Goal: Register for event/course

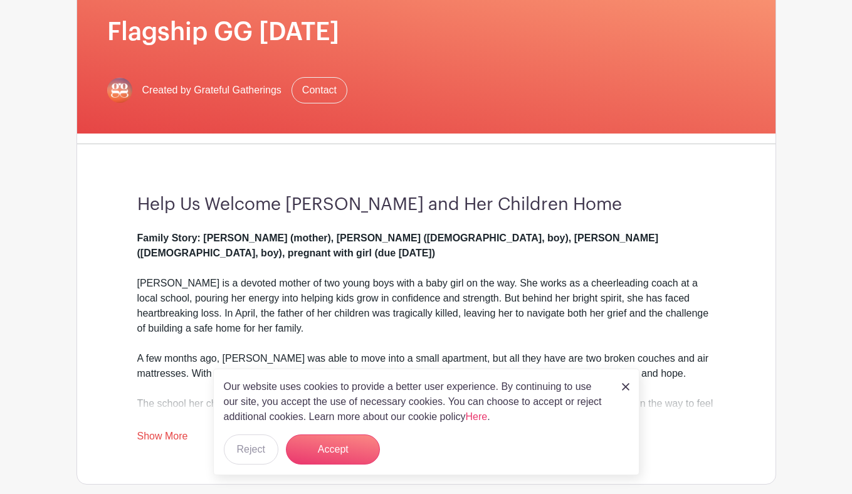
scroll to position [196, 0]
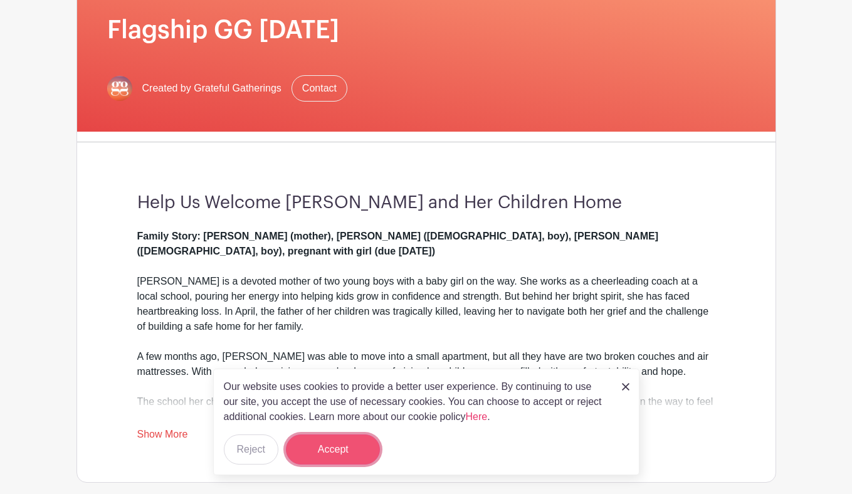
click at [339, 445] on button "Accept" at bounding box center [333, 450] width 94 height 30
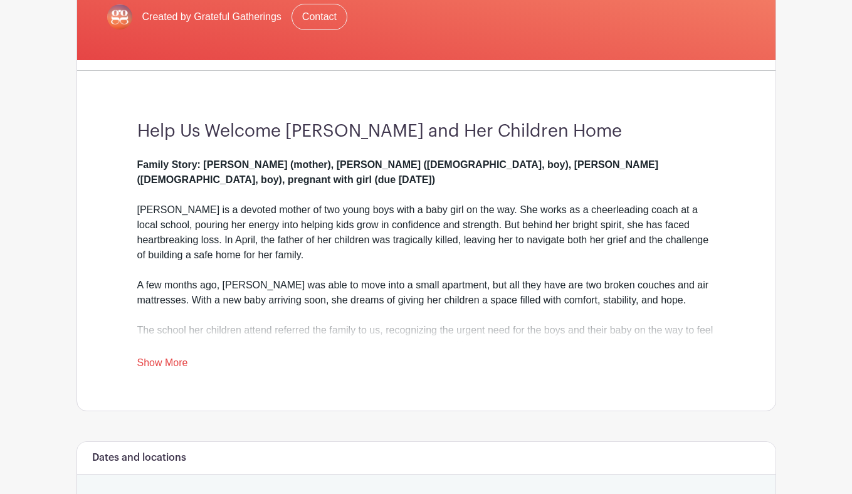
scroll to position [280, 0]
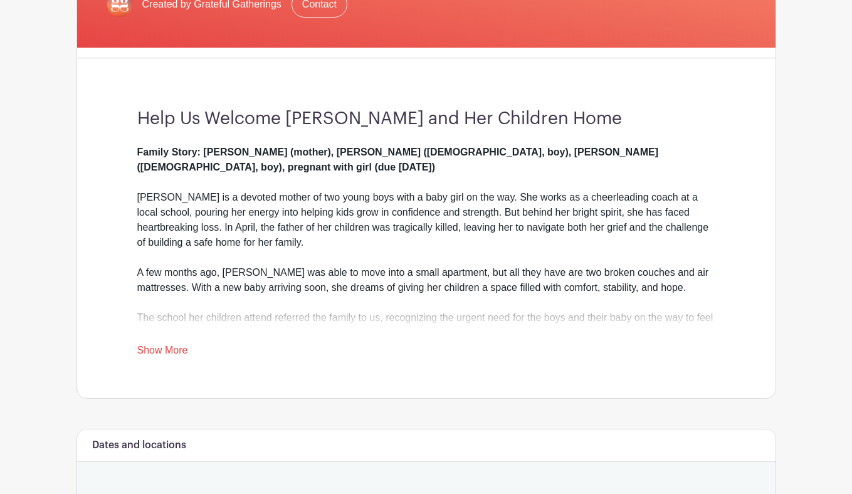
click at [148, 352] on link "Show More" at bounding box center [162, 353] width 51 height 16
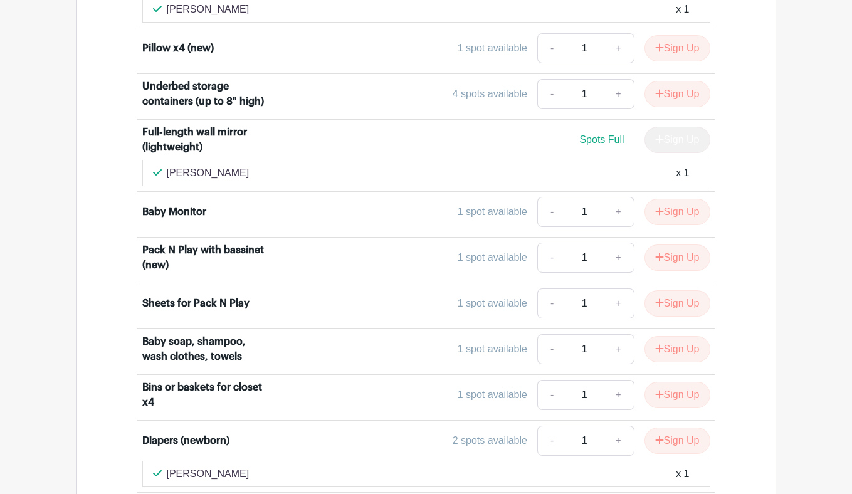
scroll to position [4624, 0]
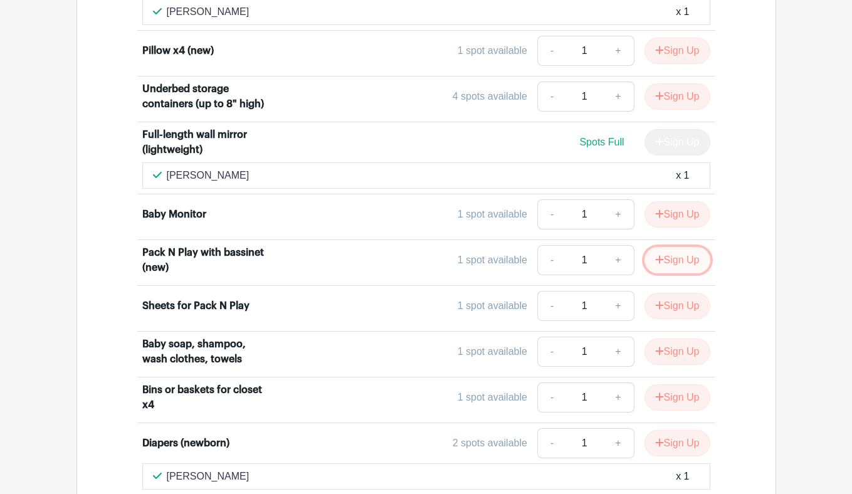
click at [665, 265] on button "Sign Up" at bounding box center [678, 260] width 66 height 26
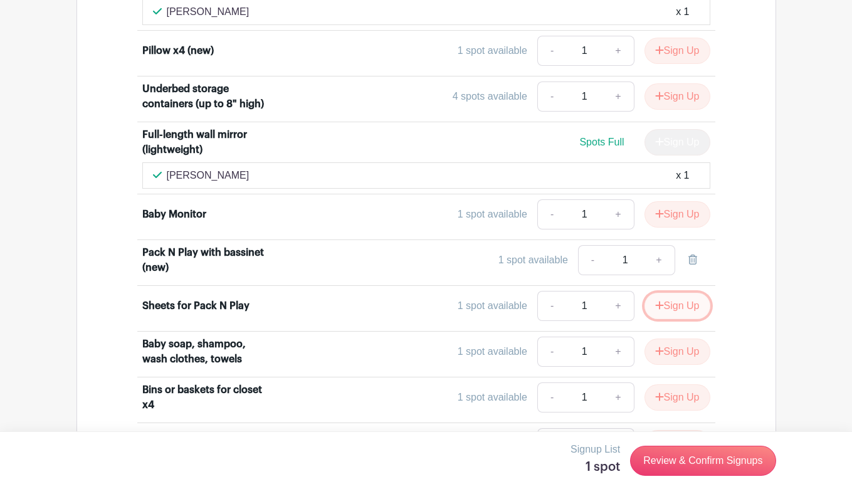
click at [663, 311] on button "Sign Up" at bounding box center [678, 306] width 66 height 26
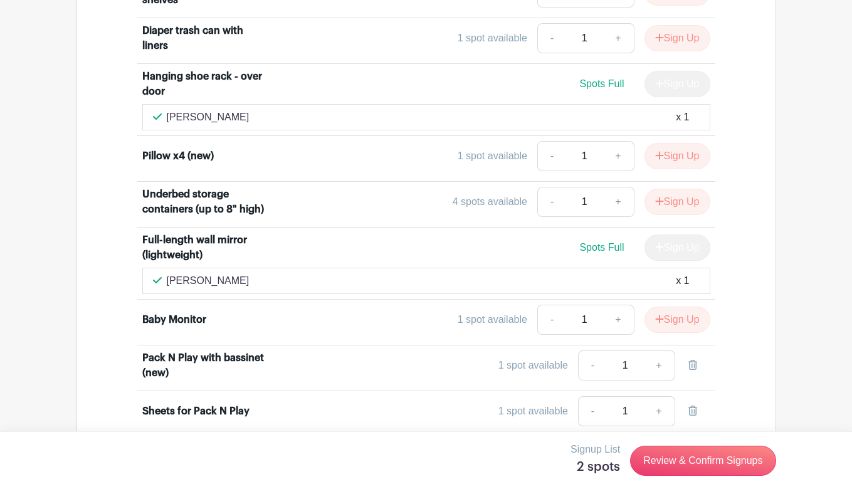
scroll to position [4610, 0]
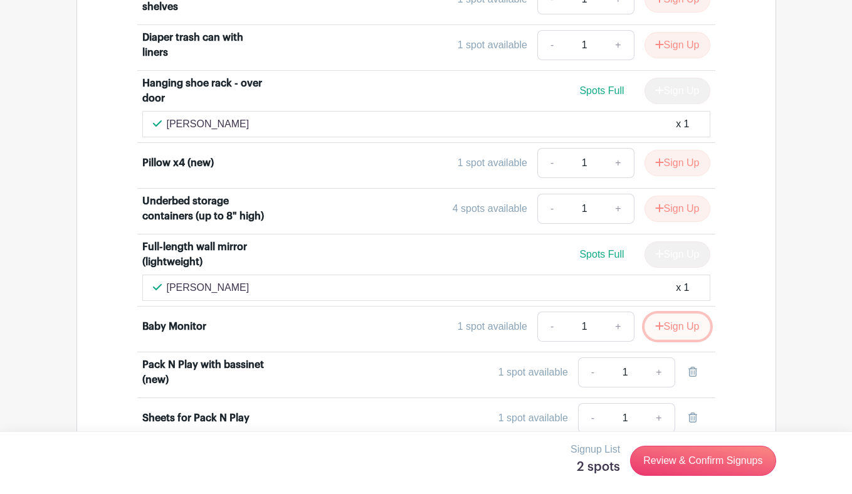
click at [676, 332] on button "Sign Up" at bounding box center [678, 327] width 66 height 26
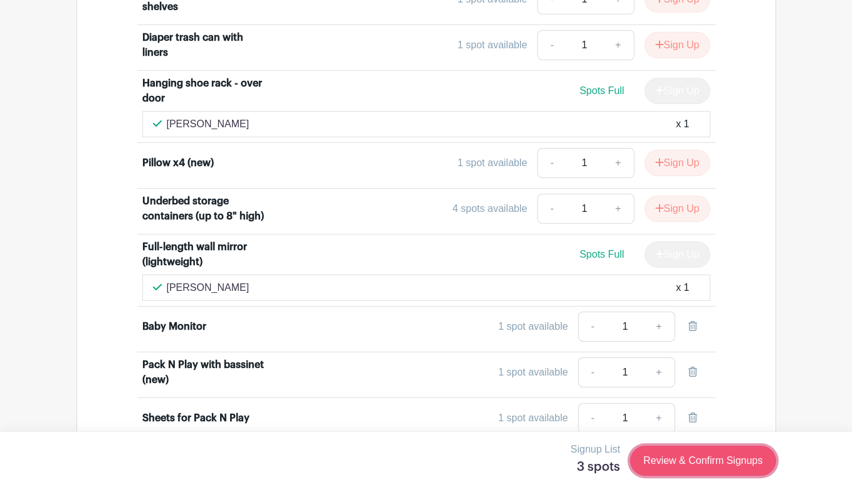
click at [678, 462] on link "Review & Confirm Signups" at bounding box center [702, 461] width 145 height 30
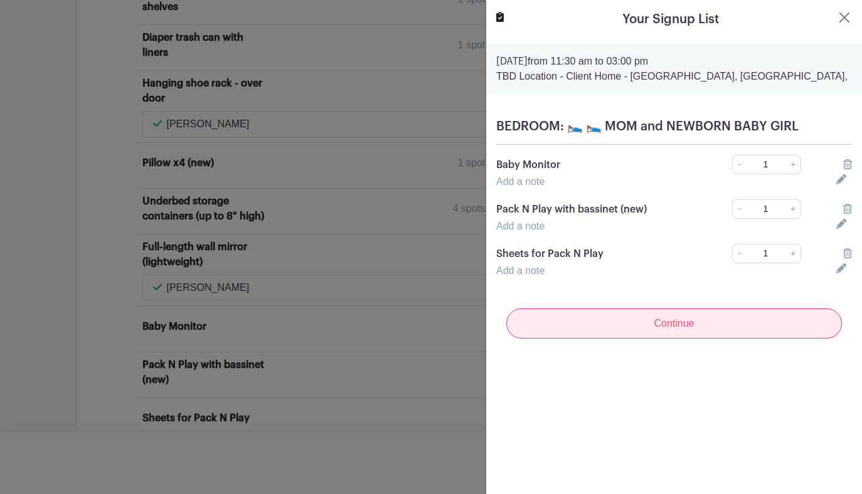
click at [629, 324] on input "Continue" at bounding box center [673, 324] width 335 height 30
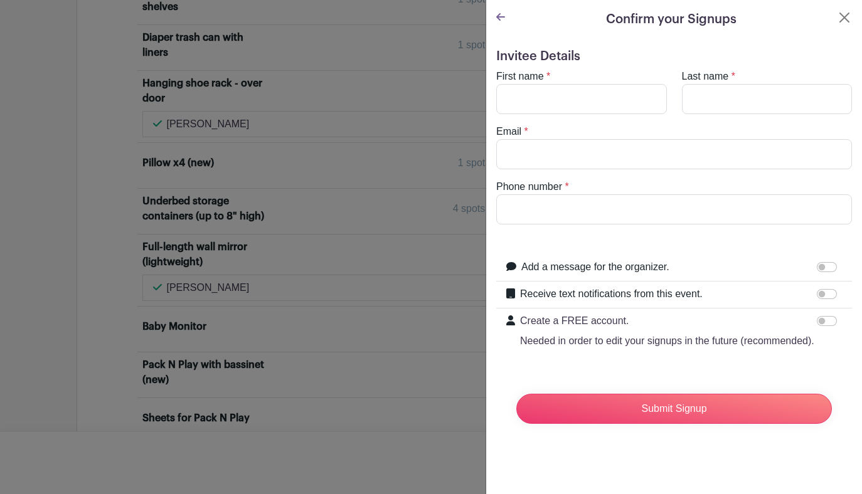
click at [502, 19] on icon at bounding box center [500, 17] width 9 height 10
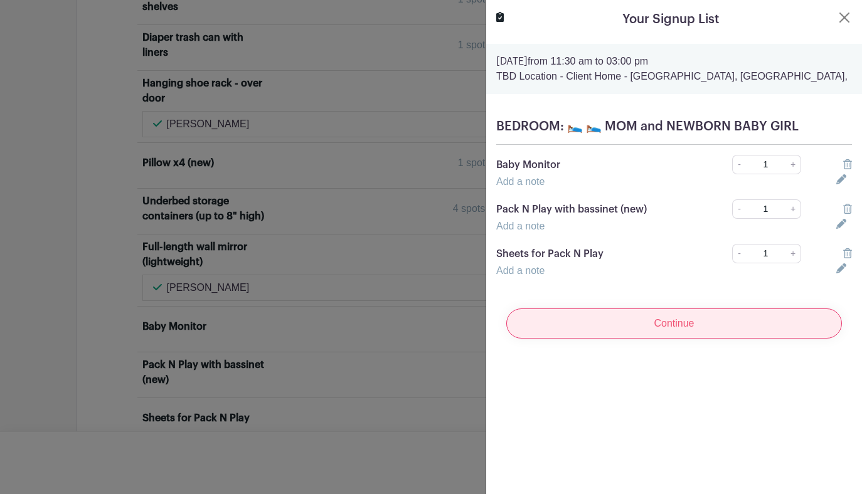
click at [596, 325] on input "Continue" at bounding box center [673, 324] width 335 height 30
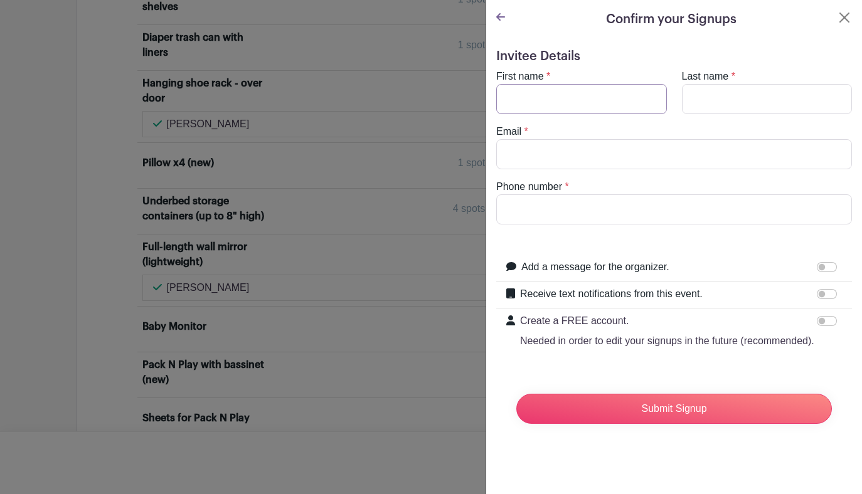
click at [557, 100] on input "First name" at bounding box center [581, 99] width 171 height 30
type input "[PERSON_NAME]"
type input "Hack"
type input "[EMAIL_ADDRESS][DOMAIN_NAME]"
type input "4156719233"
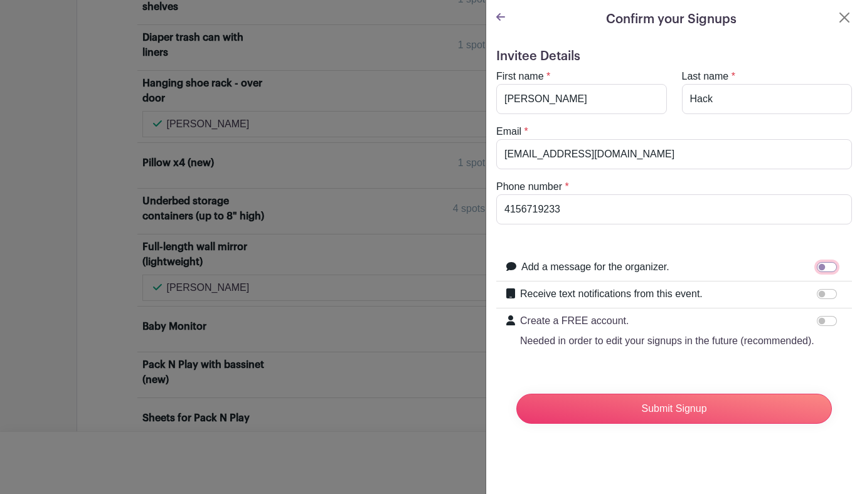
click at [816, 267] on input "Add a message for the organizer." at bounding box center [826, 267] width 20 height 10
checkbox input "true"
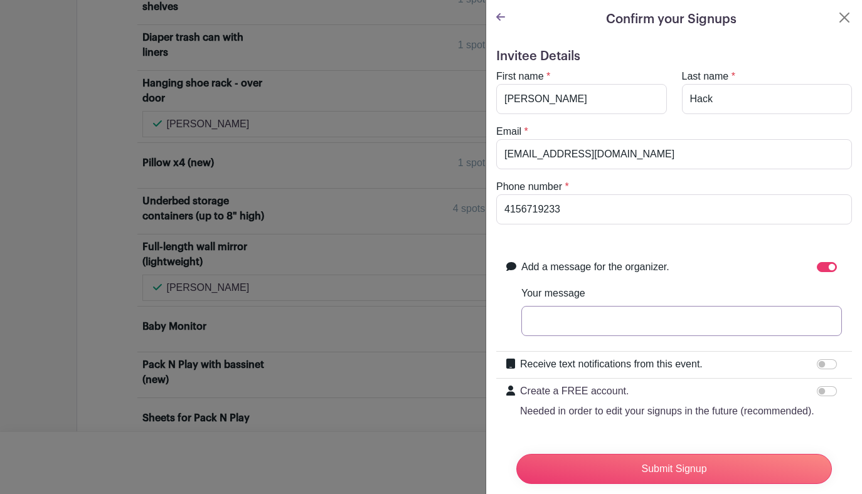
click at [665, 327] on input "Your message" at bounding box center [681, 321] width 320 height 30
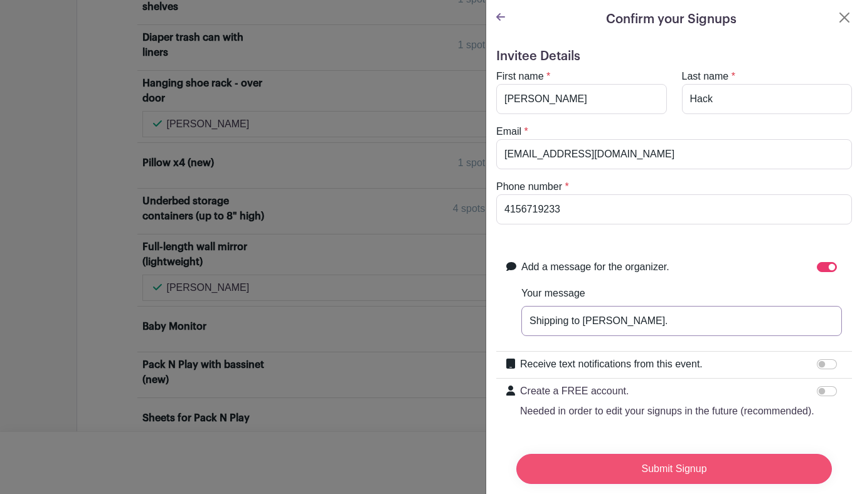
type input "Shipping to [PERSON_NAME]."
click at [640, 463] on input "Submit Signup" at bounding box center [673, 469] width 315 height 30
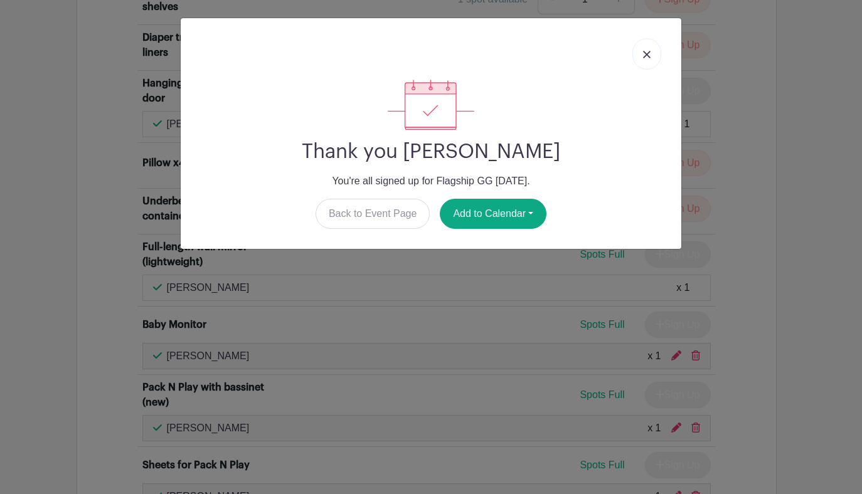
click at [643, 43] on link at bounding box center [646, 53] width 29 height 31
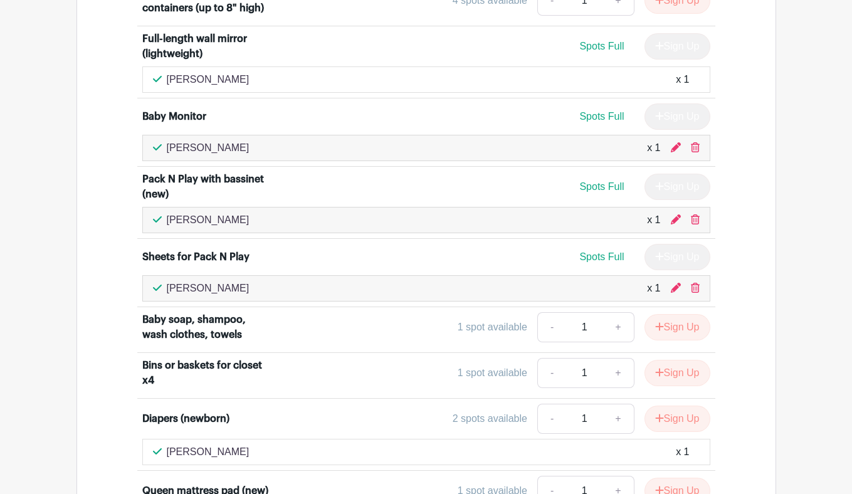
scroll to position [4815, 0]
